Goal: Transaction & Acquisition: Purchase product/service

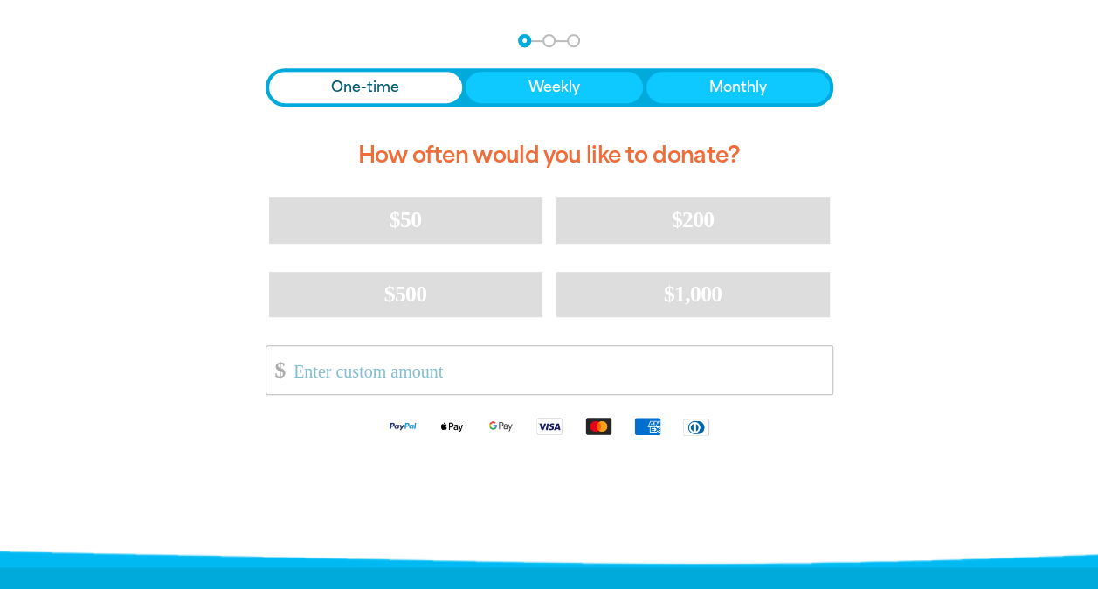
scroll to position [365, 0]
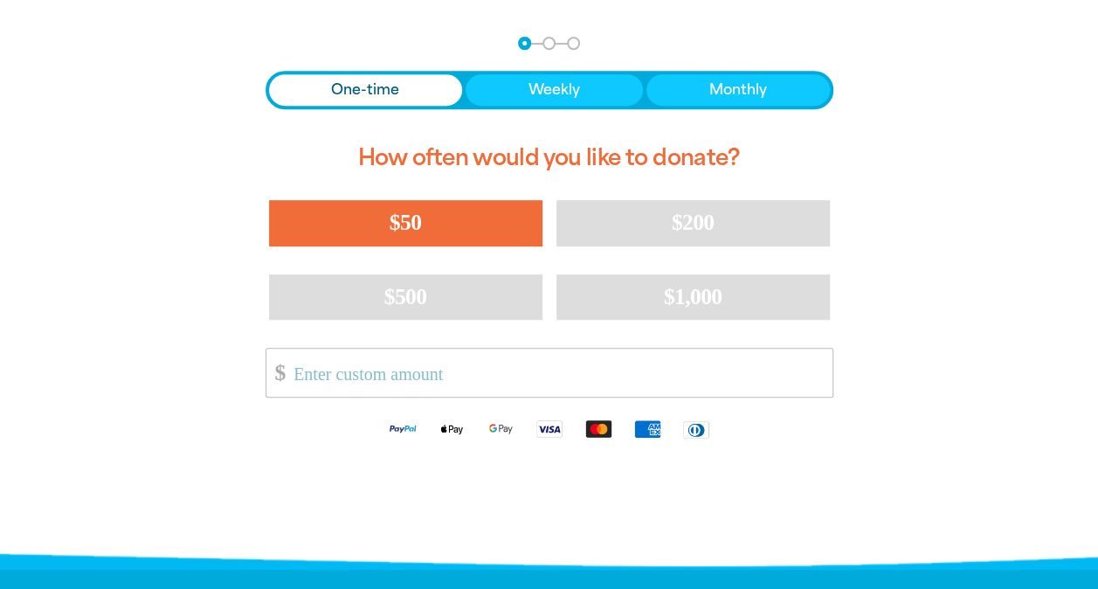
click at [419, 224] on span "$50" at bounding box center [405, 222] width 31 height 25
select select "AU"
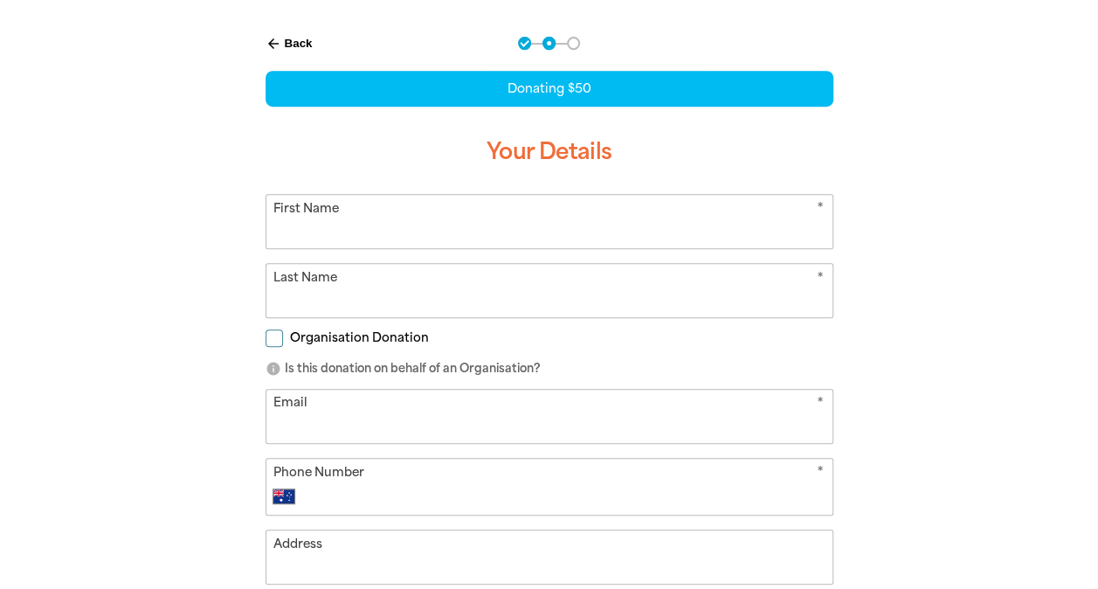
click at [415, 245] on input "First Name" at bounding box center [550, 221] width 566 height 53
type input "Nithya"
click at [104, 379] on div "arrow_back Back Step 1 Step 2 Step 3 Donating $50 Your Details * First Name [PE…" at bounding box center [549, 420] width 1049 height 810
click at [318, 309] on input "Last Name" at bounding box center [550, 290] width 566 height 53
type input "[PERSON_NAME]"
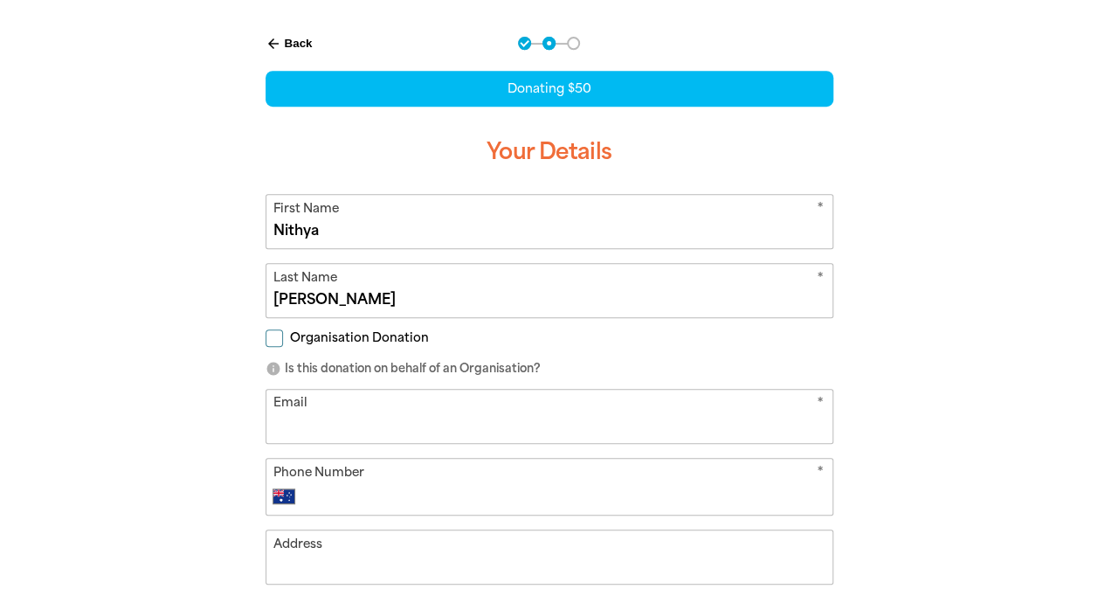
click at [88, 440] on div "arrow_back Back Step 1 Step 2 Step 3 Donating $50 Your Details * First Name [PE…" at bounding box center [549, 420] width 1049 height 810
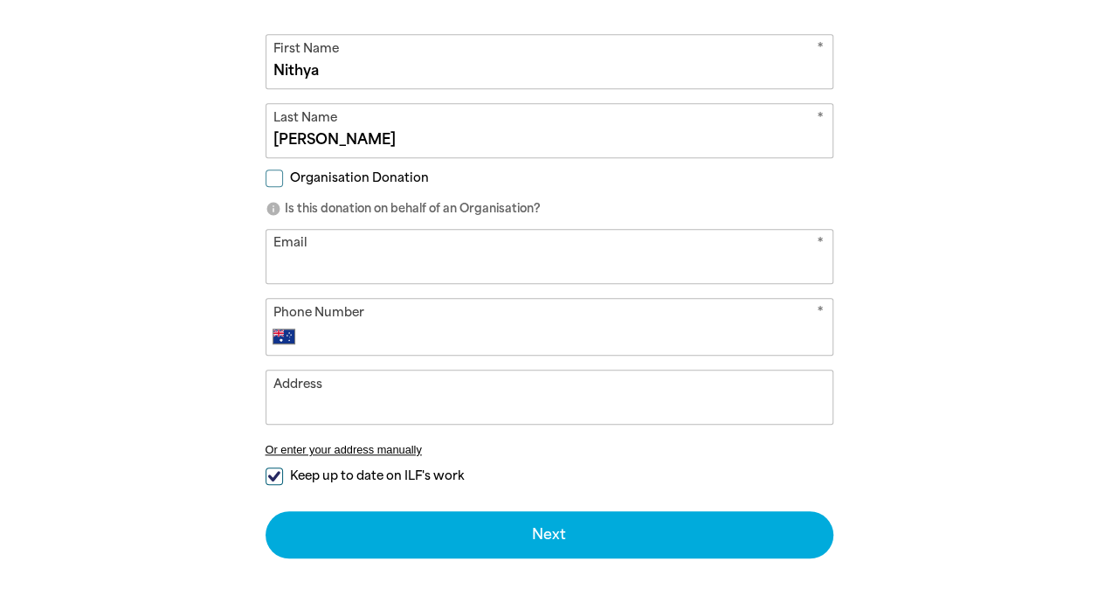
scroll to position [526, 0]
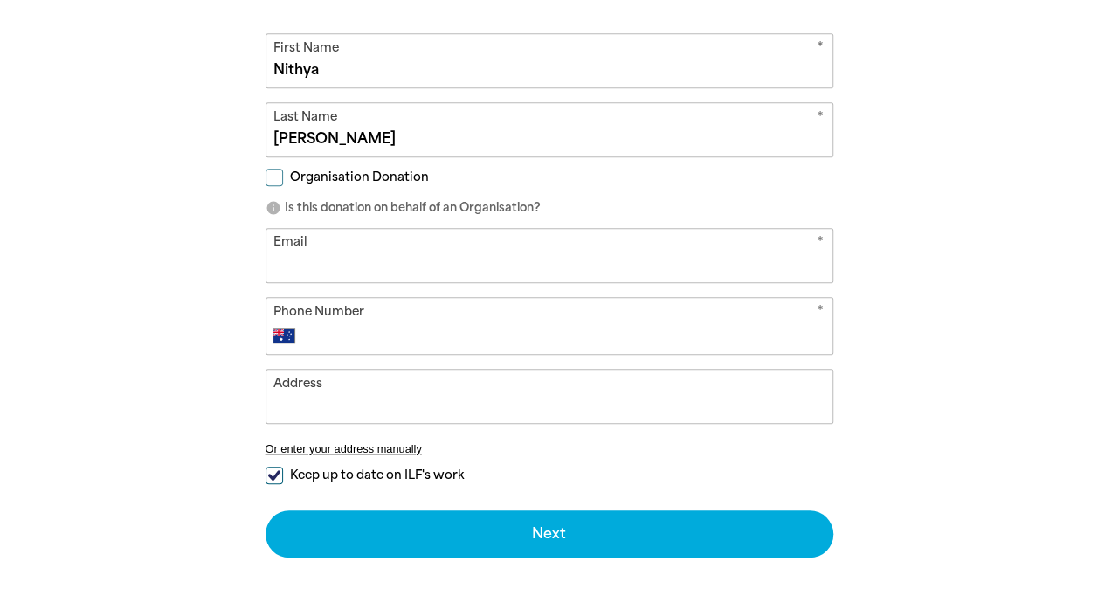
click at [282, 189] on div "Organisation Donation" at bounding box center [550, 180] width 568 height 19
click at [275, 184] on label "Organisation Donation" at bounding box center [347, 178] width 163 height 18
click at [275, 184] on input "Organisation Donation" at bounding box center [274, 177] width 17 height 17
checkbox input "true"
select select "AU"
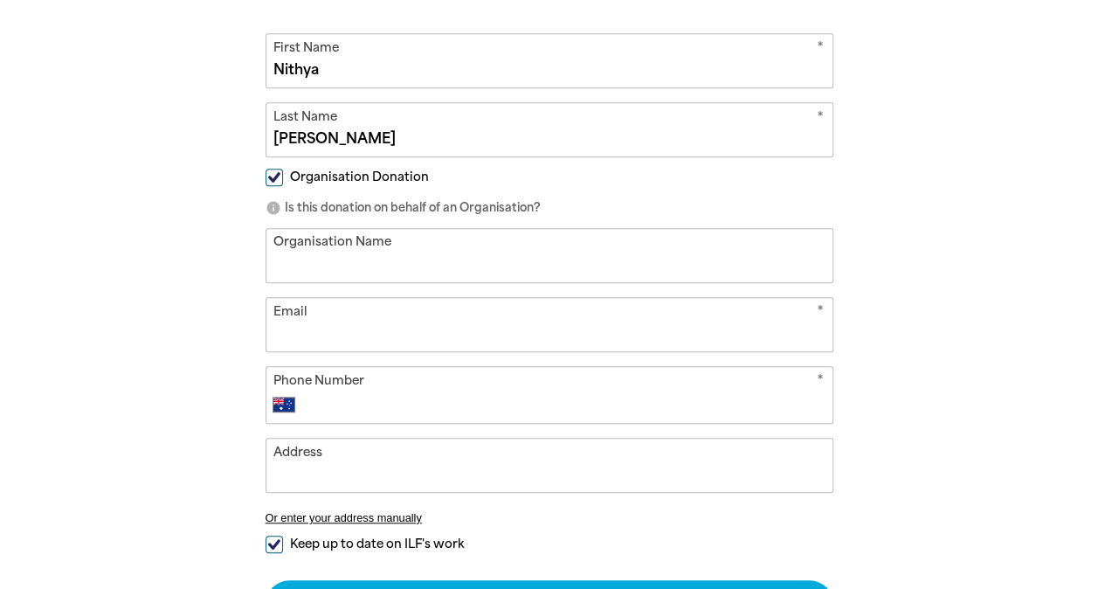
click at [322, 266] on input "Organisation Name" at bounding box center [550, 255] width 566 height 53
type input "[GEOGRAPHIC_DATA]"
click at [307, 348] on input "Email" at bounding box center [550, 324] width 566 height 53
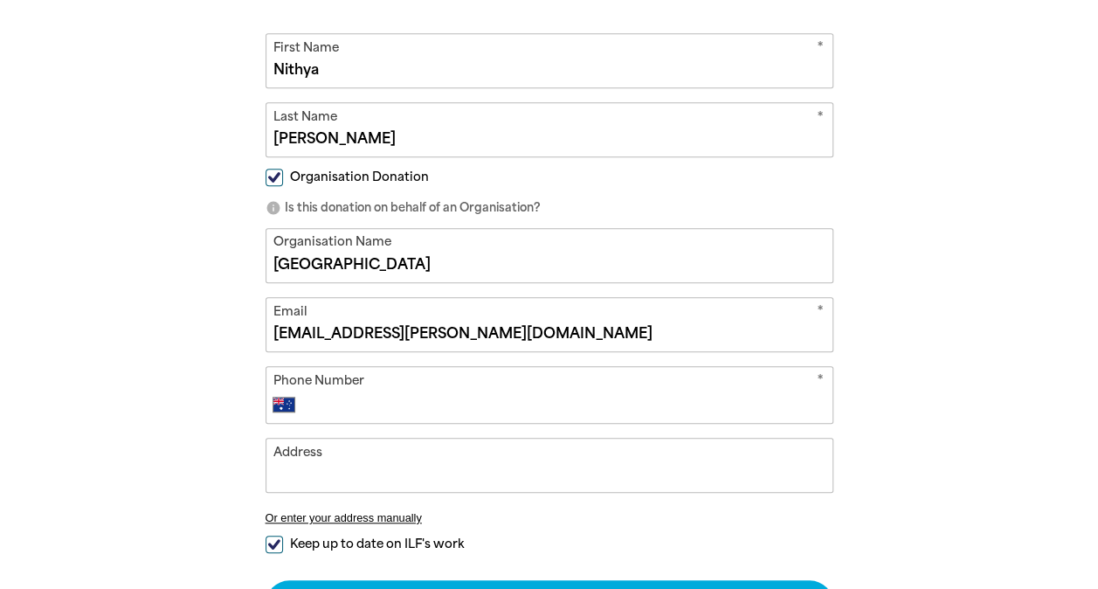
type input "[EMAIL_ADDRESS][PERSON_NAME][DOMAIN_NAME]"
click at [360, 408] on input "Phone Number" at bounding box center [566, 404] width 516 height 21
type input "[PHONE_NUMBER]"
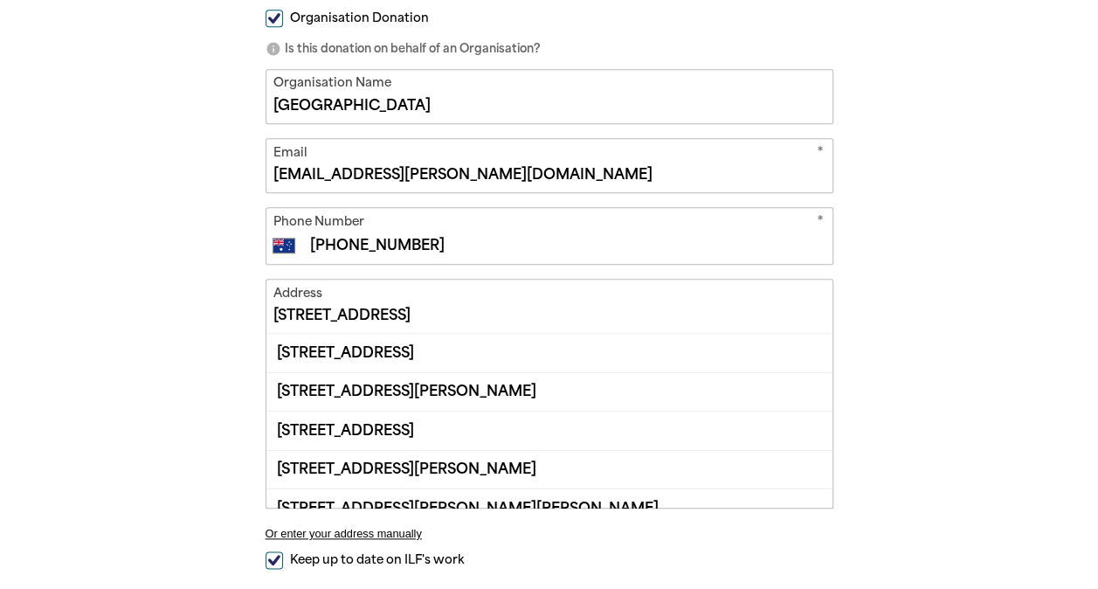
scroll to position [690, 0]
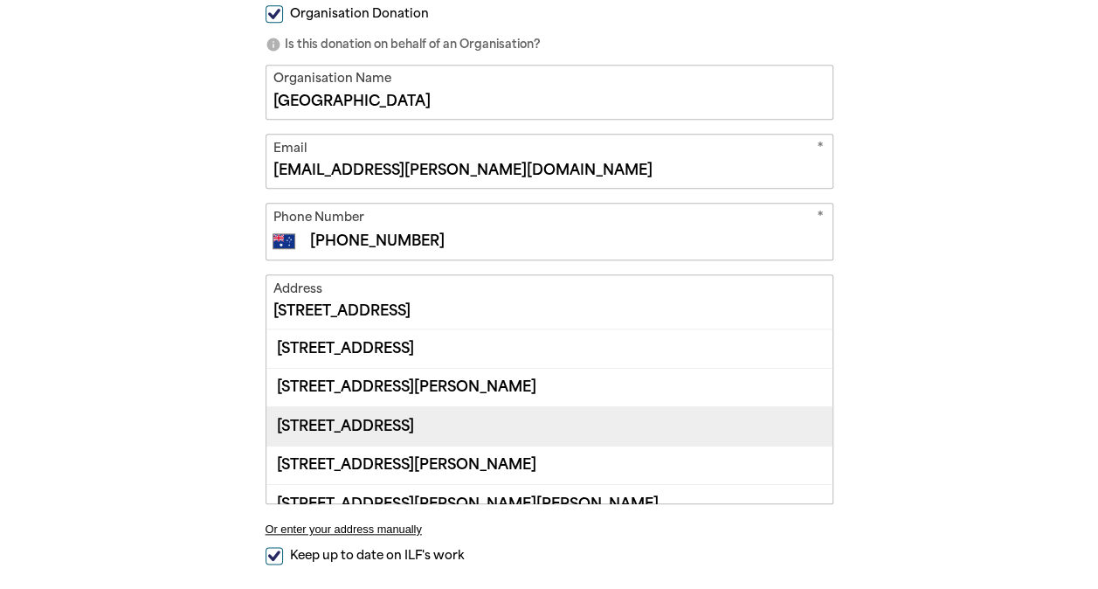
click at [369, 426] on div "[STREET_ADDRESS]" at bounding box center [550, 425] width 566 height 38
type input "[STREET_ADDRESS]"
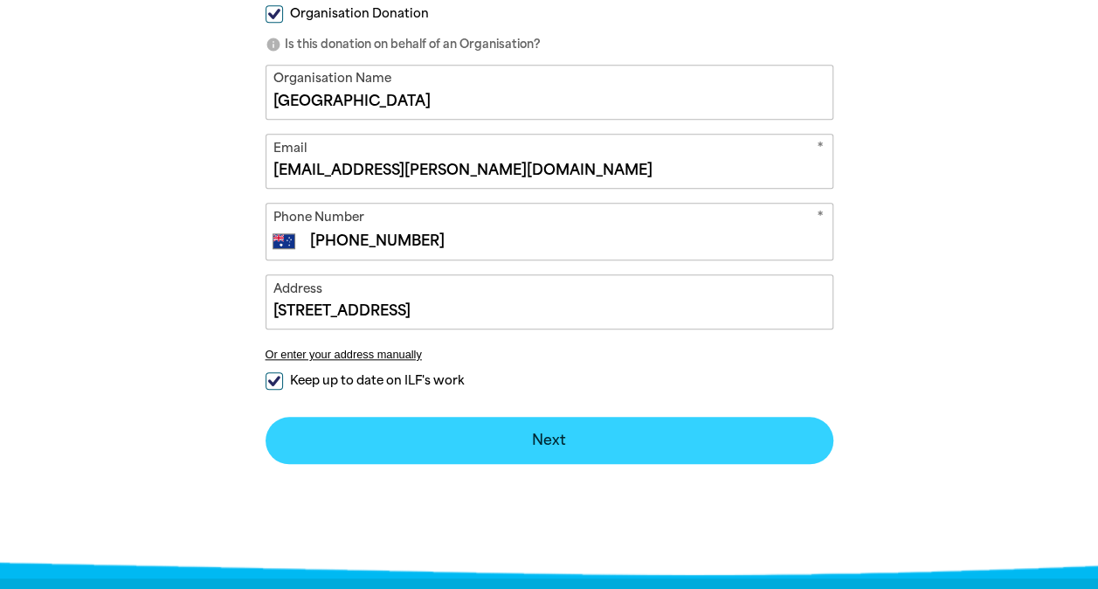
click at [537, 439] on button "Next chevron_right" at bounding box center [550, 440] width 568 height 47
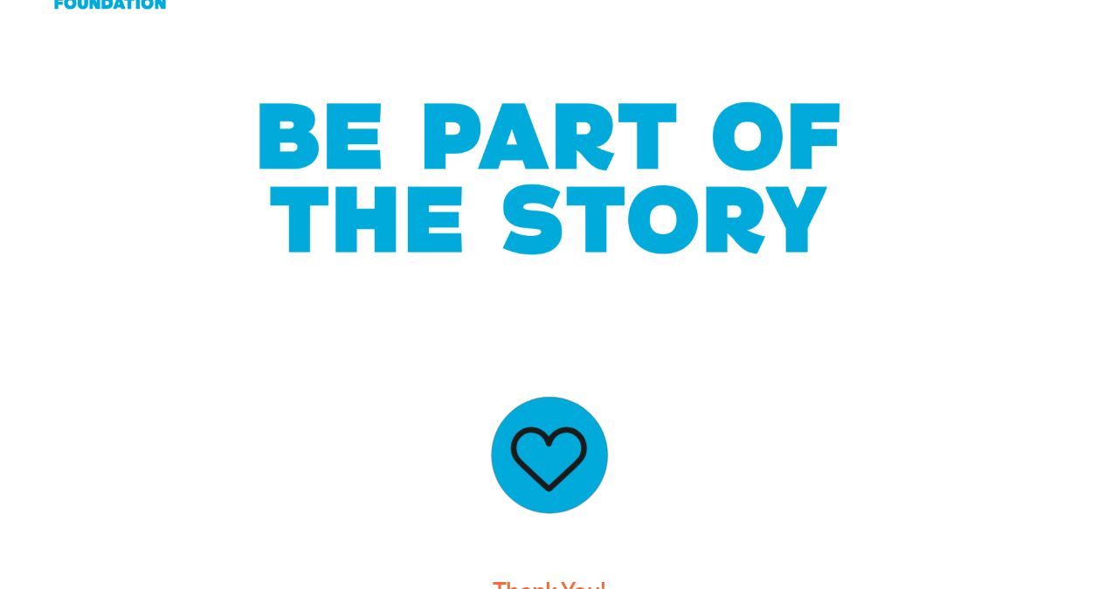
scroll to position [0, 0]
